Goal: Register for event/course

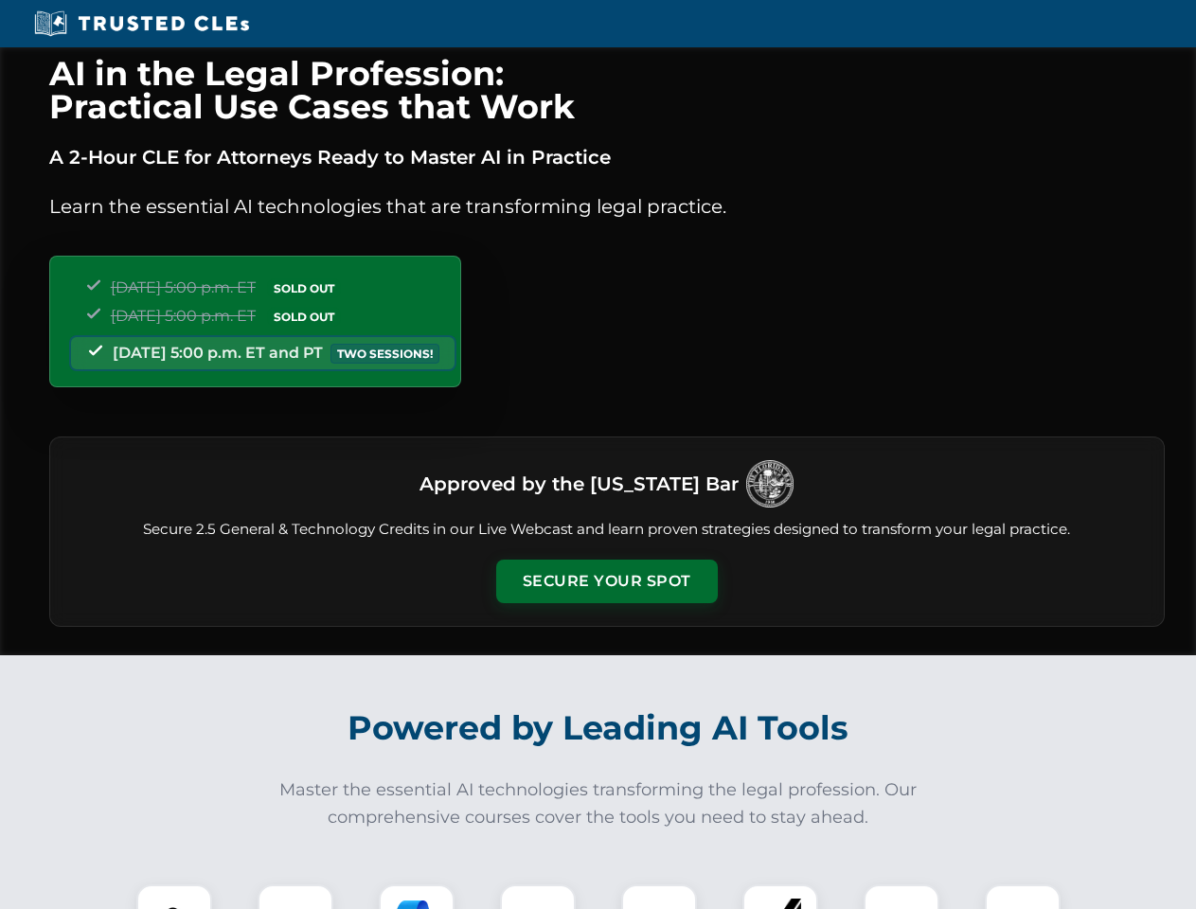
click at [606, 581] on button "Secure Your Spot" at bounding box center [607, 582] width 222 height 44
click at [174, 897] on img at bounding box center [174, 922] width 55 height 55
click at [295, 897] on div at bounding box center [296, 922] width 76 height 76
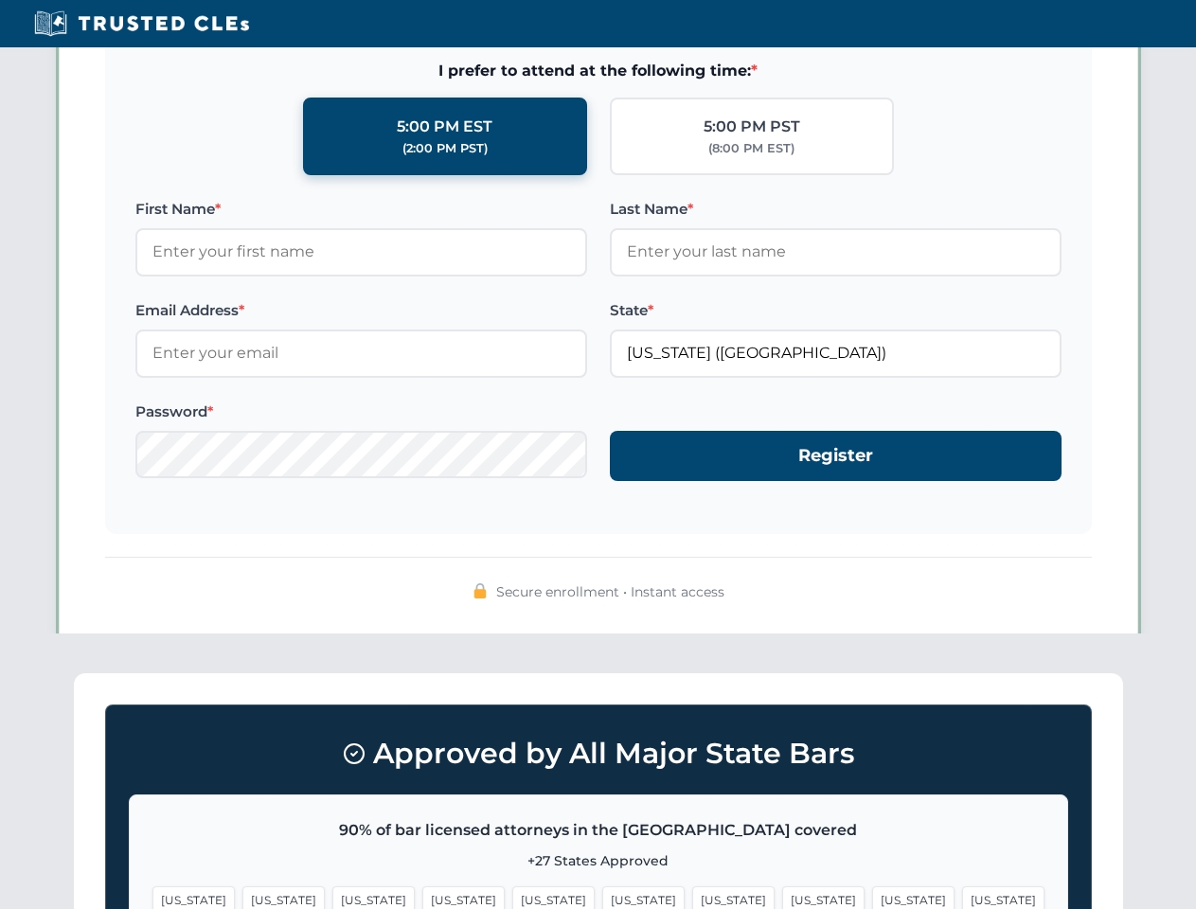
click at [872, 897] on span "[US_STATE]" at bounding box center [913, 899] width 82 height 27
